Goal: Complete application form: Complete application form

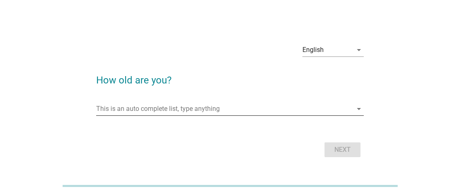
click at [205, 108] on input "This is an auto complete list, type anything" at bounding box center [224, 108] width 256 height 13
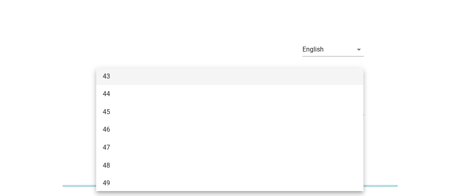
scroll to position [409, 0]
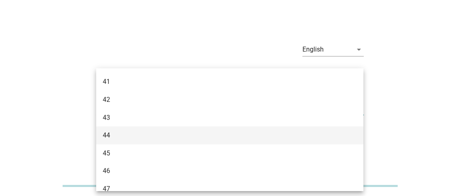
click at [151, 129] on div "44" at bounding box center [229, 136] width 267 height 18
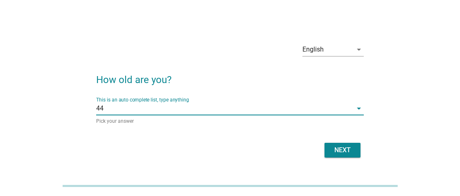
click at [341, 148] on div "Next" at bounding box center [342, 150] width 23 height 10
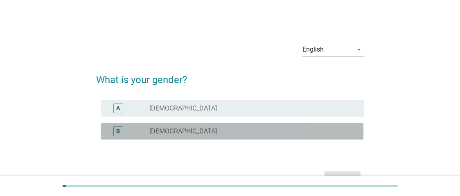
drag, startPoint x: 204, startPoint y: 135, endPoint x: 218, endPoint y: 133, distance: 14.5
click at [204, 135] on div "radio_button_unchecked [DEMOGRAPHIC_DATA]" at bounding box center [249, 131] width 201 height 8
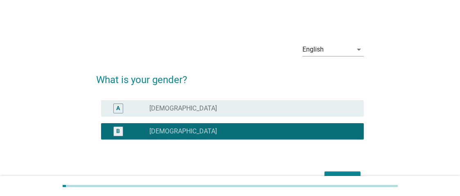
scroll to position [41, 0]
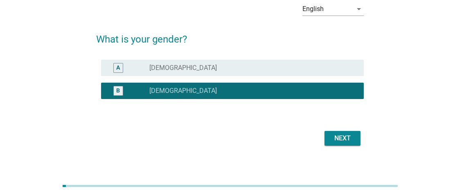
click at [334, 139] on div "Next" at bounding box center [342, 138] width 23 height 10
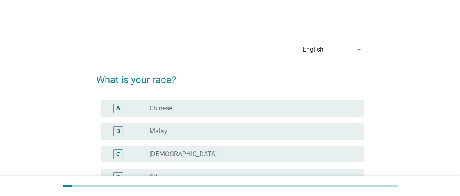
click at [163, 112] on label "Chinese" at bounding box center [160, 108] width 23 height 8
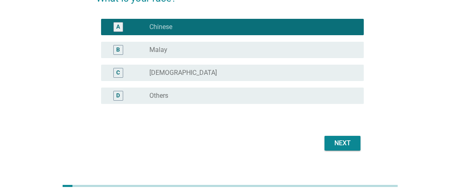
scroll to position [94, 0]
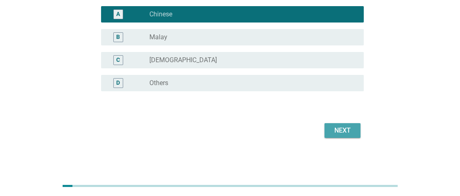
click at [342, 132] on div "Next" at bounding box center [342, 131] width 23 height 10
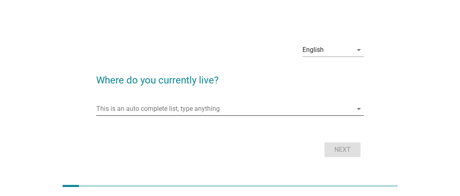
click at [193, 112] on input "This is an auto complete list, type anything" at bounding box center [224, 108] width 256 height 13
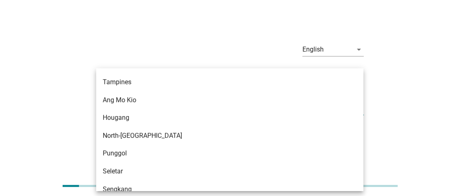
scroll to position [504, 0]
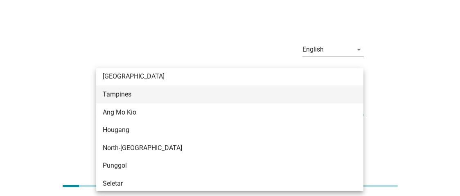
click at [297, 99] on div "Tampines" at bounding box center [229, 95] width 267 height 18
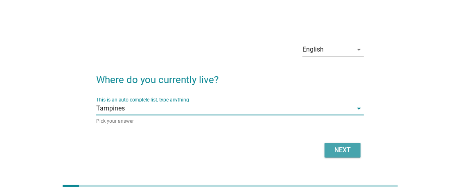
click at [348, 153] on div "Next" at bounding box center [342, 150] width 23 height 10
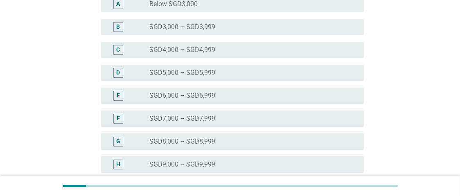
scroll to position [268, 0]
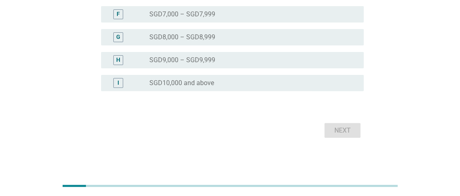
click at [113, 83] on div "I" at bounding box center [118, 83] width 10 height 10
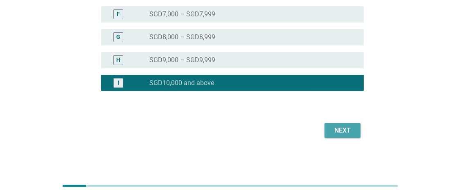
click at [338, 135] on div "Next" at bounding box center [342, 131] width 23 height 10
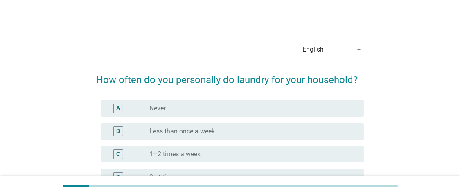
click at [258, 116] on div "A radio_button_unchecked Never" at bounding box center [229, 108] width 267 height 23
click at [261, 110] on div "radio_button_unchecked Never" at bounding box center [249, 108] width 201 height 8
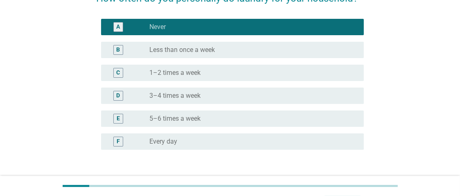
scroll to position [123, 0]
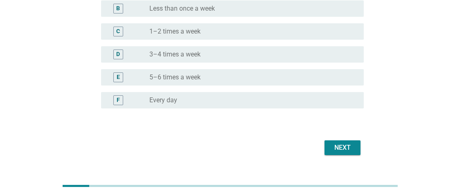
click at [339, 142] on button "Next" at bounding box center [343, 147] width 36 height 15
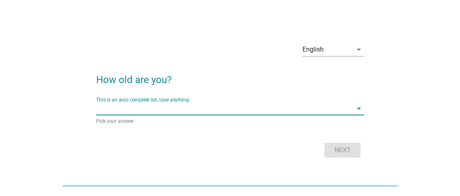
click at [178, 110] on input "This is an auto complete list, type anything" at bounding box center [224, 108] width 256 height 13
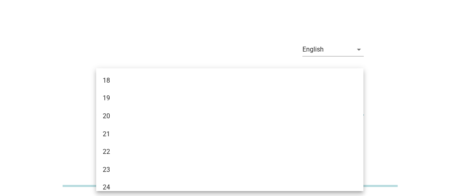
drag, startPoint x: 178, startPoint y: 110, endPoint x: 361, endPoint y: 114, distance: 183.1
click at [361, 114] on div "18 19 20 21 22 23 24 25 26 27 28 29 30 31 32 33 34 35 36 37" at bounding box center [229, 129] width 267 height 123
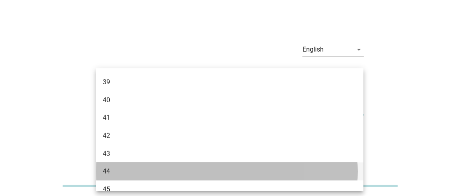
click at [309, 175] on div "44" at bounding box center [219, 172] width 233 height 10
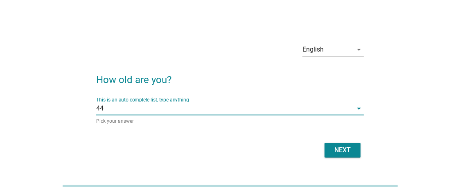
click at [341, 147] on div "Next" at bounding box center [342, 150] width 23 height 10
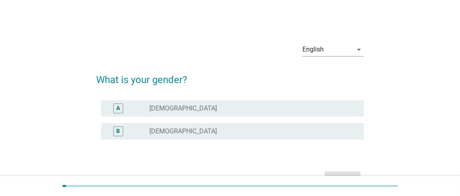
click at [314, 127] on div "radio_button_unchecked [DEMOGRAPHIC_DATA]" at bounding box center [249, 131] width 201 height 8
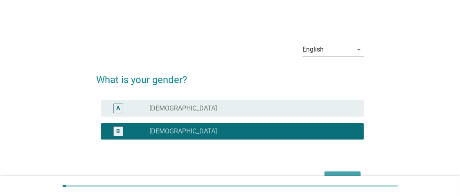
click at [334, 172] on button "Next" at bounding box center [343, 179] width 36 height 15
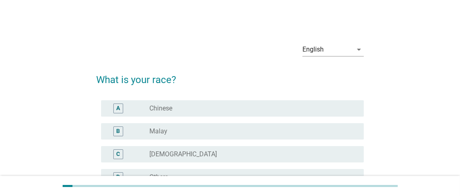
click at [291, 111] on div "radio_button_unchecked Chinese" at bounding box center [249, 108] width 201 height 8
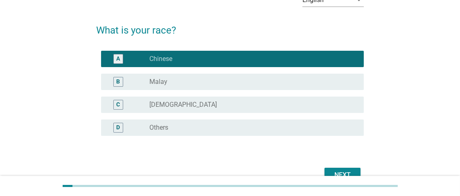
scroll to position [63, 0]
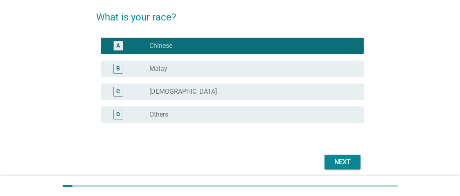
click at [346, 166] on div "Next" at bounding box center [342, 162] width 23 height 10
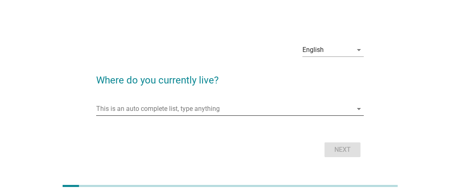
click at [281, 105] on input "This is an auto complete list, type anything" at bounding box center [224, 108] width 256 height 13
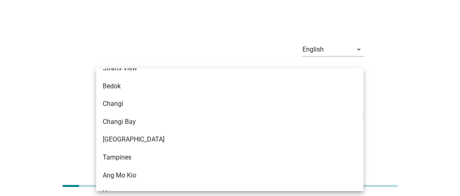
scroll to position [452, 0]
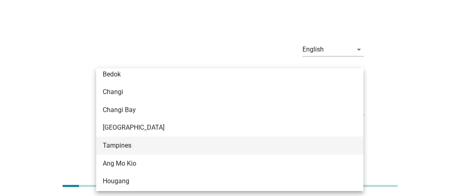
click at [291, 147] on div "Tampines" at bounding box center [219, 146] width 233 height 10
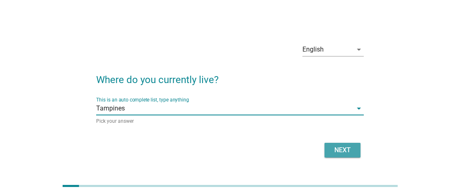
click at [332, 149] on div "Next" at bounding box center [342, 150] width 23 height 10
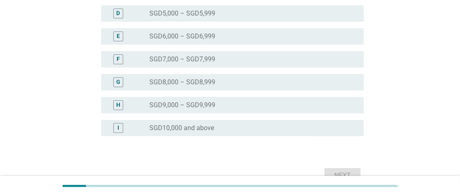
scroll to position [224, 0]
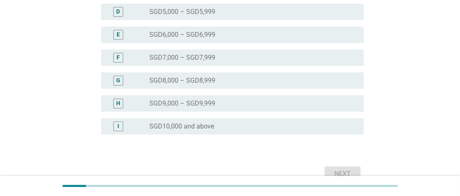
click at [353, 125] on div "radio_button_unchecked SGD10,000 and above" at bounding box center [253, 126] width 208 height 8
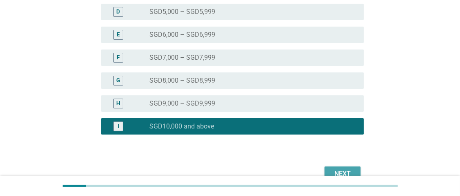
click at [339, 170] on div "Next" at bounding box center [342, 174] width 23 height 10
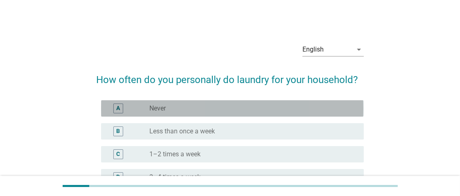
click at [331, 112] on div "radio_button_unchecked Never" at bounding box center [249, 108] width 201 height 8
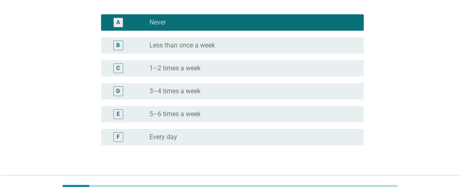
scroll to position [140, 0]
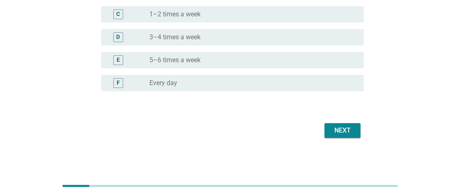
click at [354, 131] on button "Next" at bounding box center [343, 130] width 36 height 15
